Goal: Navigation & Orientation: Find specific page/section

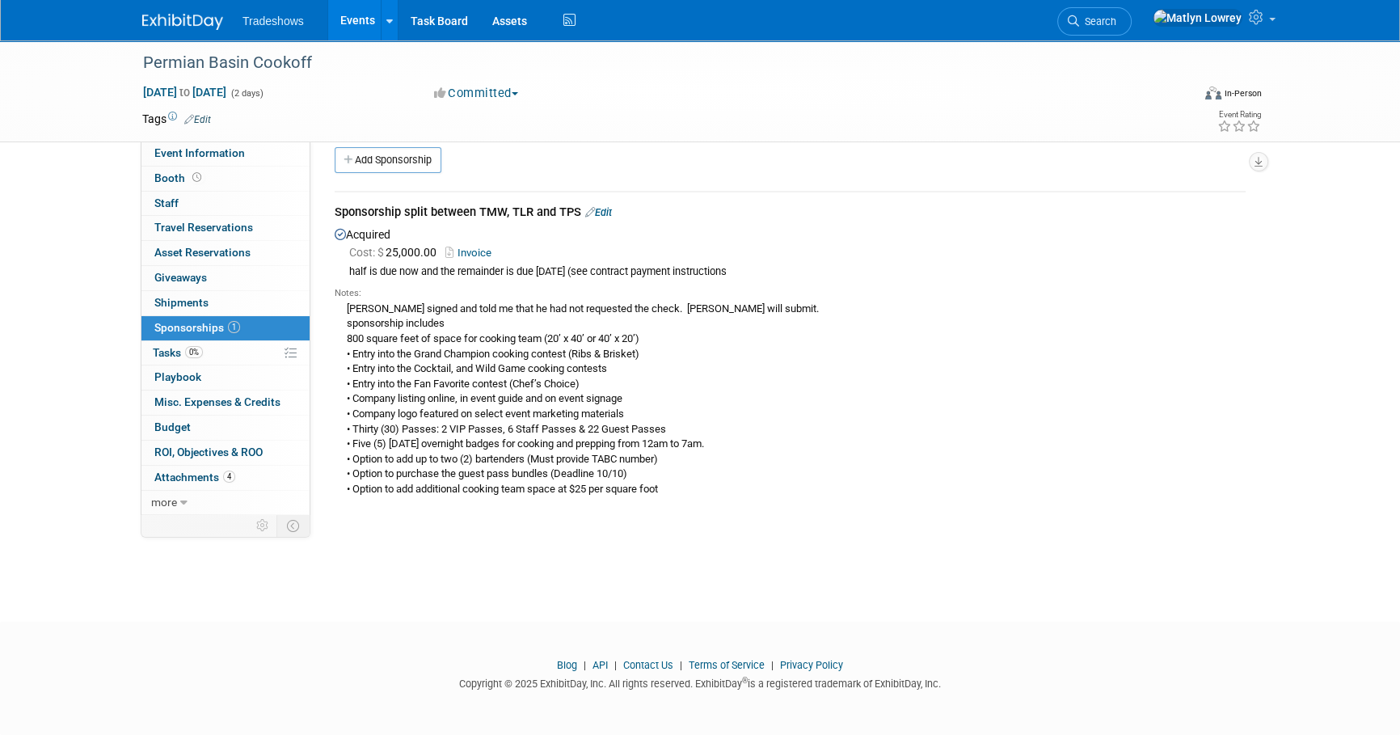
click at [350, 11] on link "Events" at bounding box center [357, 20] width 59 height 40
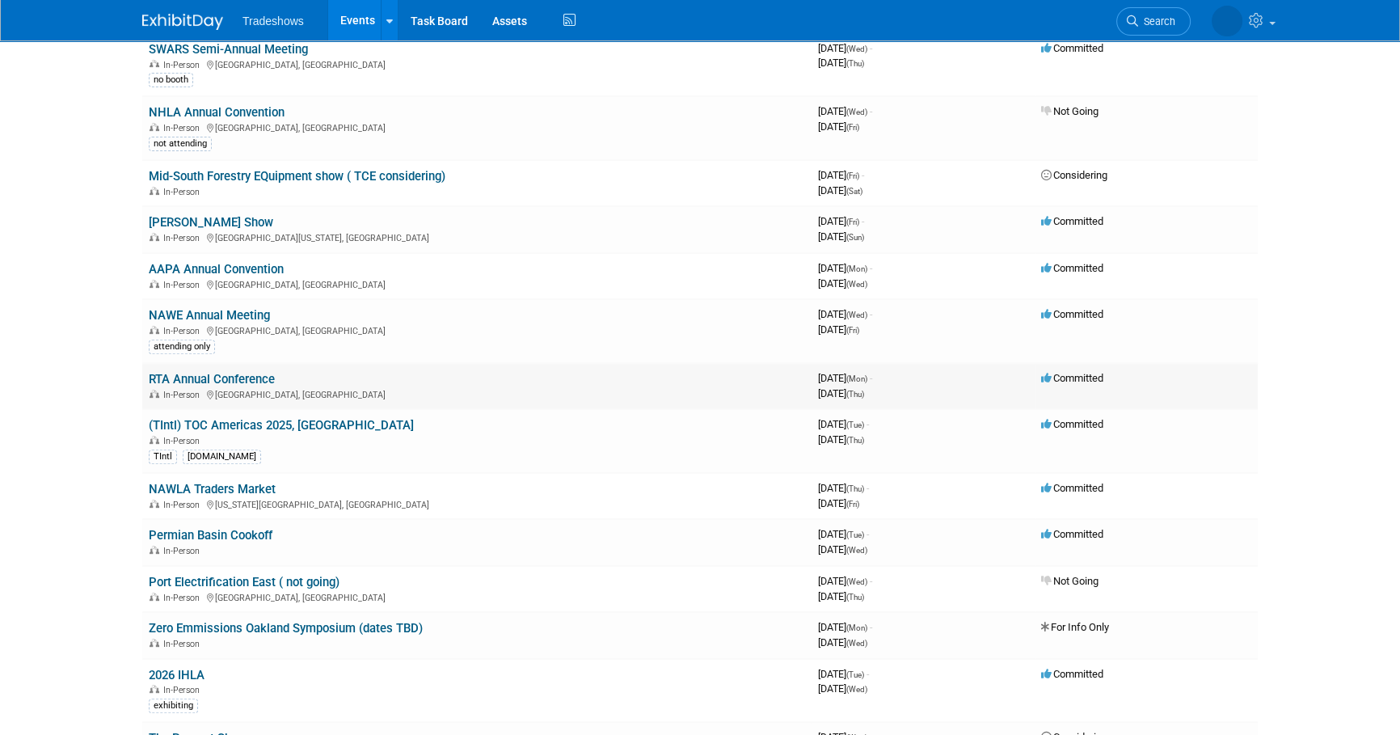
scroll to position [661, 0]
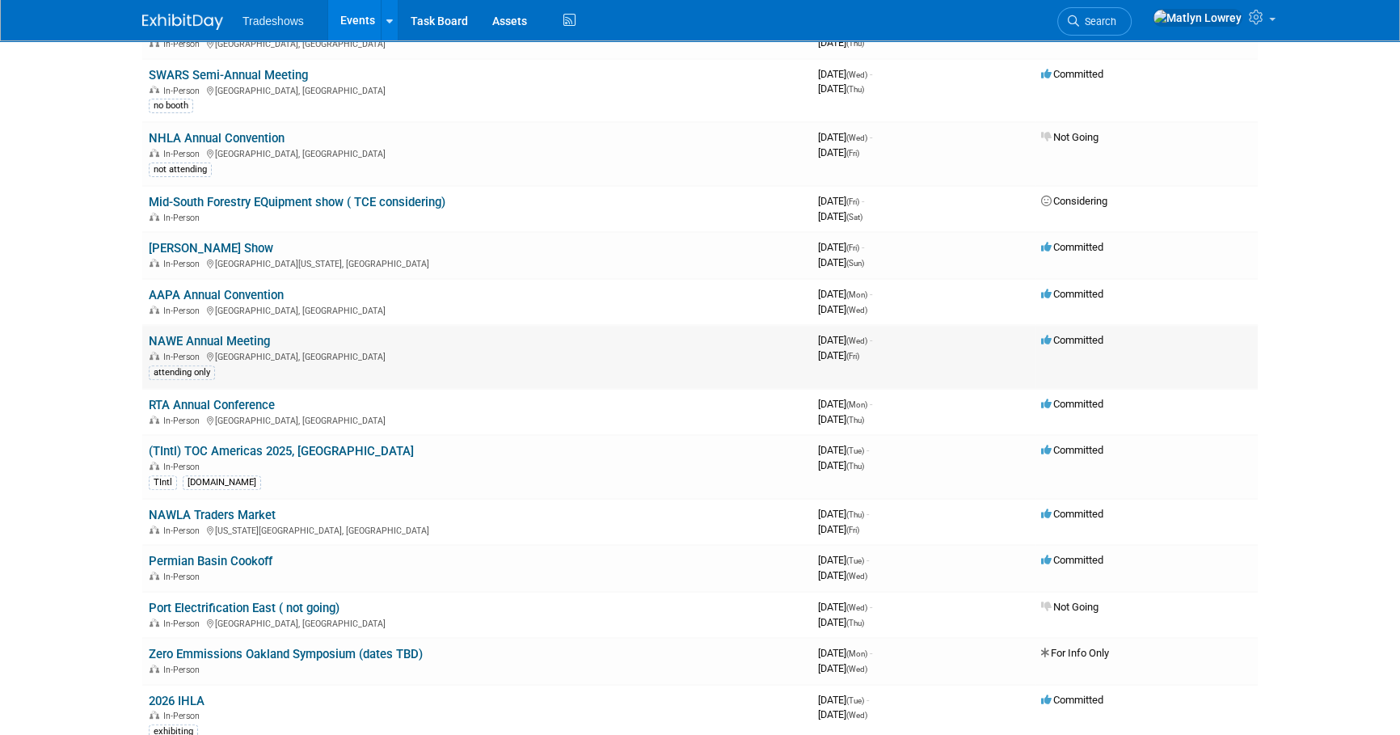
click at [226, 340] on link "NAWE Annual Meeting" at bounding box center [209, 341] width 121 height 15
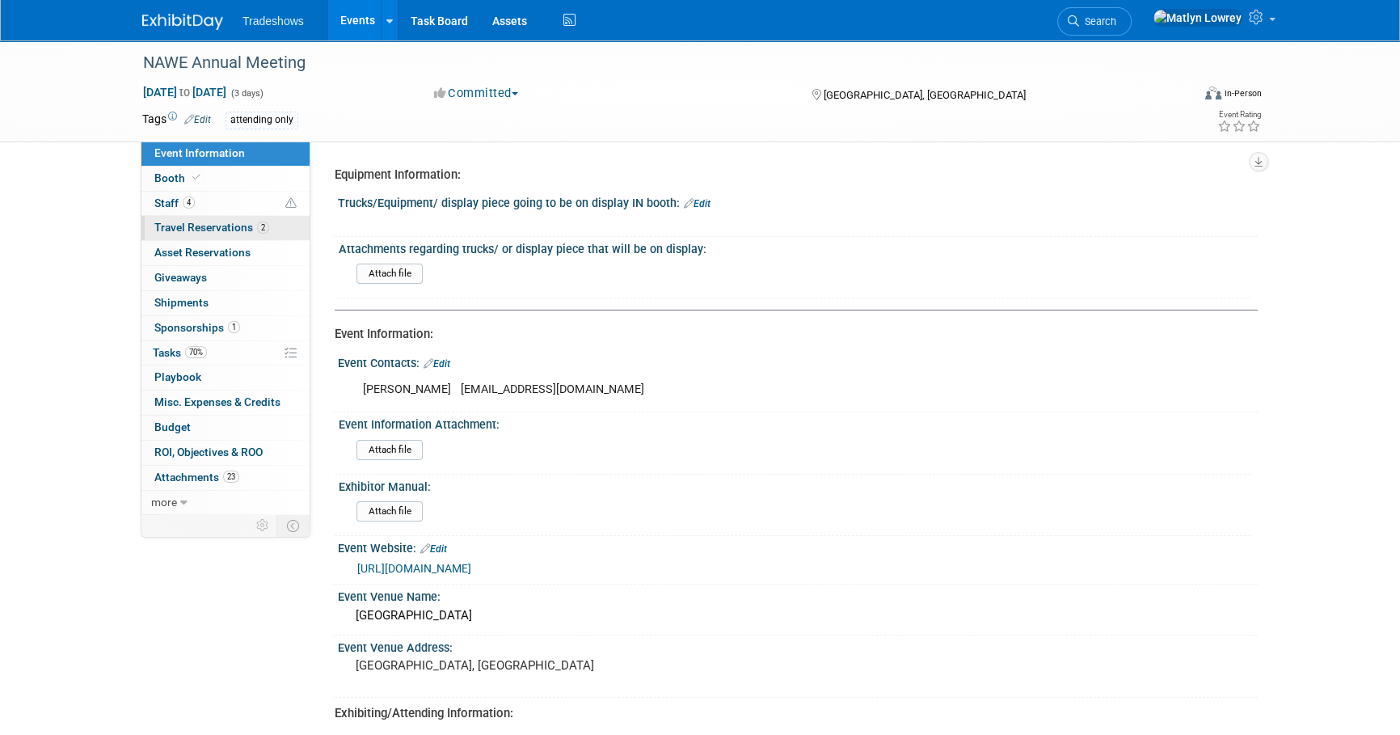
click at [189, 217] on link "2 Travel Reservations 2" at bounding box center [225, 228] width 168 height 24
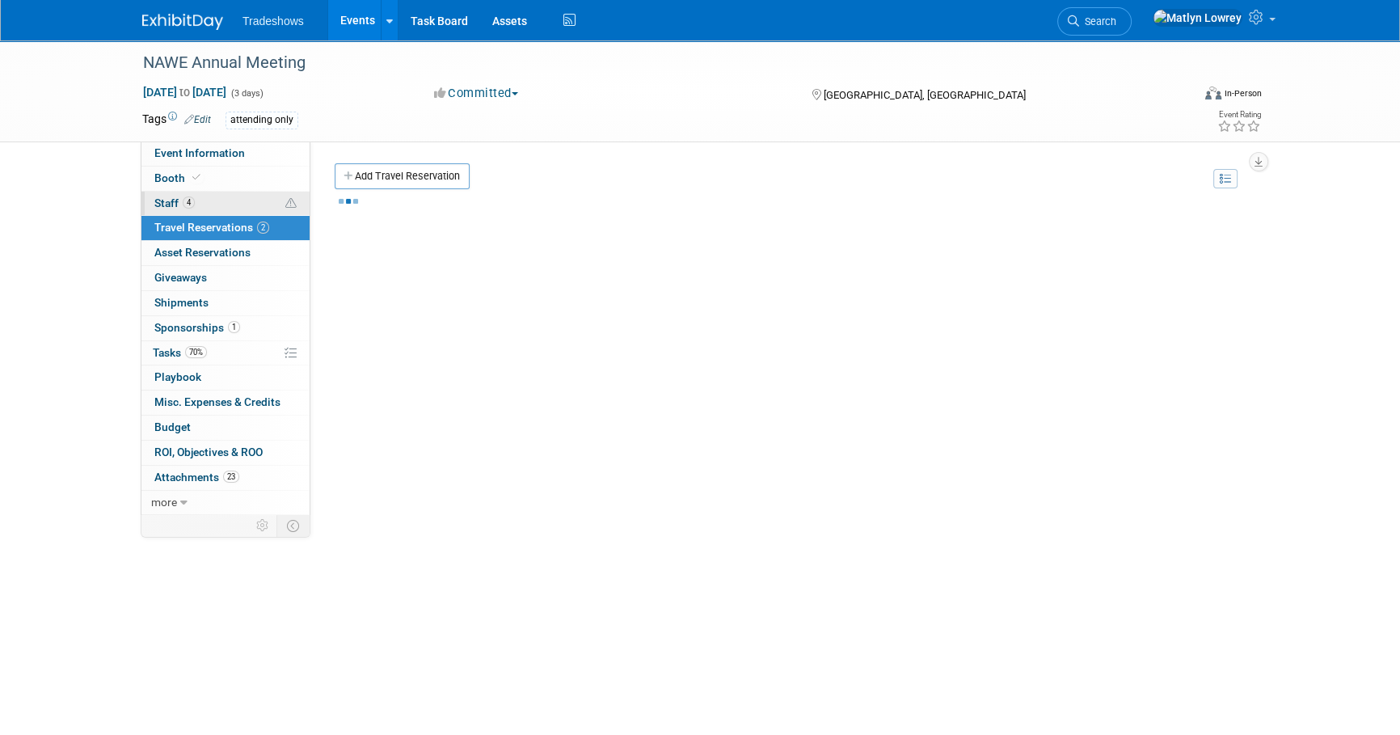
click at [188, 212] on link "4 Staff 4" at bounding box center [225, 204] width 168 height 24
